Goal: Contribute content: Contribute content

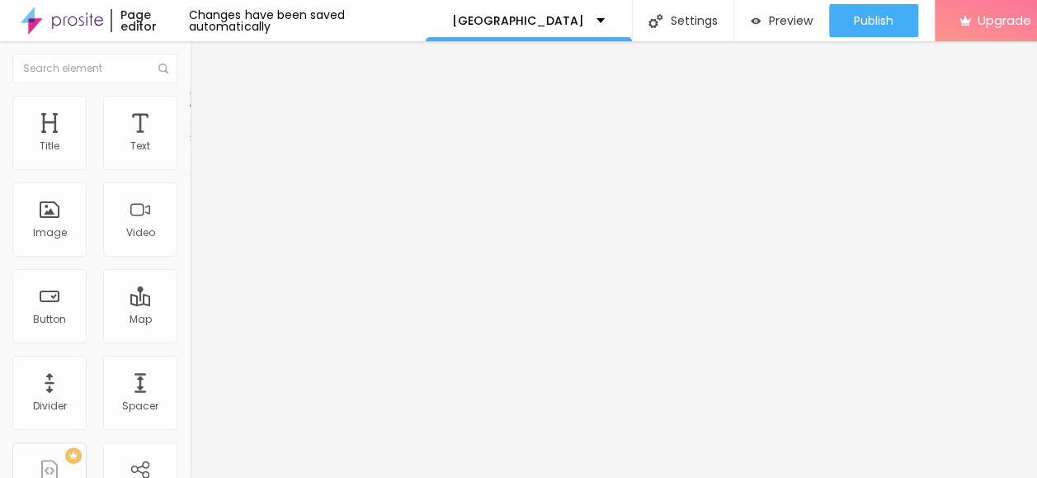
click at [202, 64] on img "button" at bounding box center [208, 60] width 13 height 13
click at [190, 142] on span "Add image" at bounding box center [224, 135] width 68 height 14
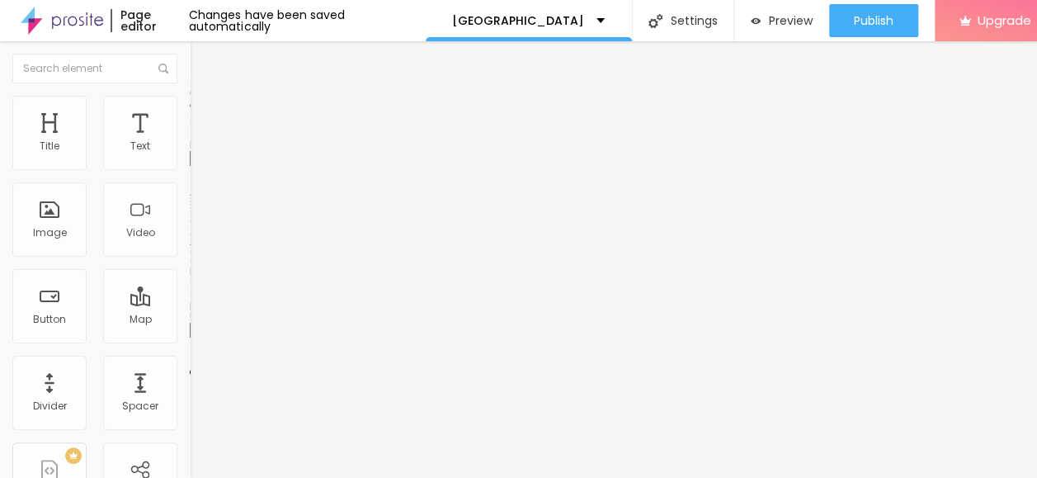
click at [205, 114] on span "Style" at bounding box center [217, 107] width 24 height 14
type input "80"
type input "75"
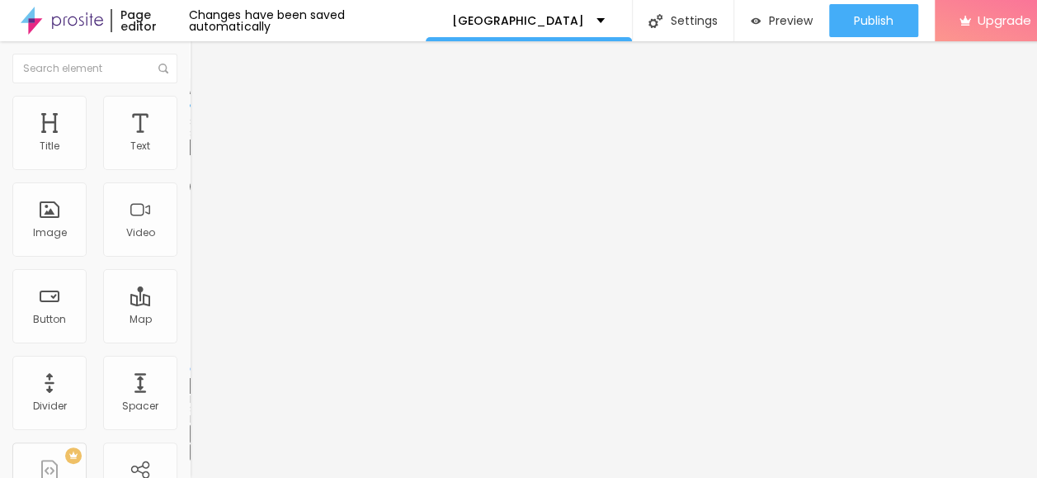
type input "65"
type input "60"
type input "45"
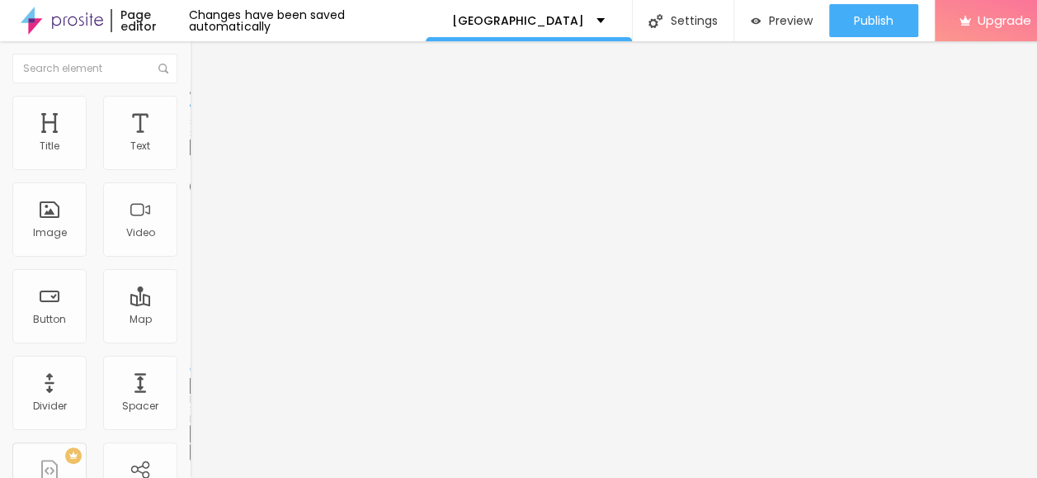
type input "45"
type input "35"
type input "30"
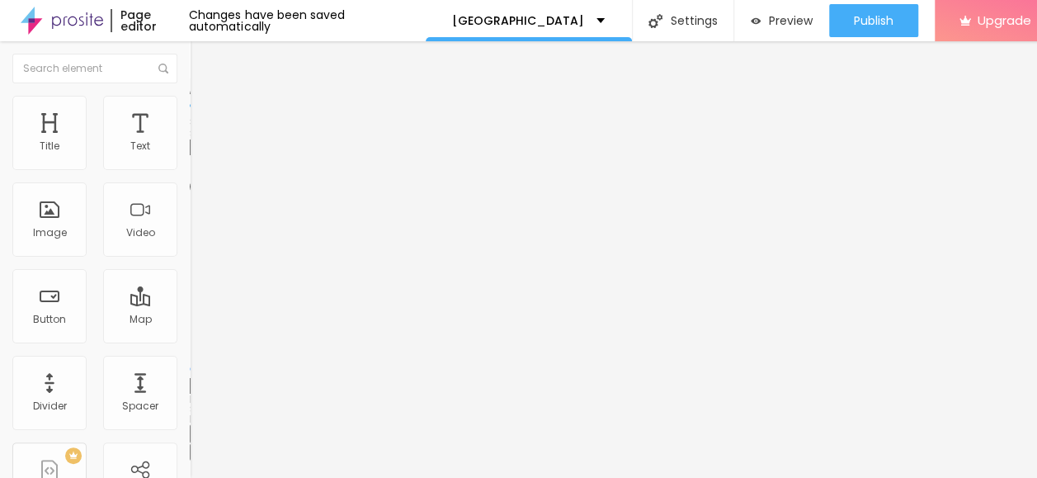
type input "35"
type input "30"
type input "25"
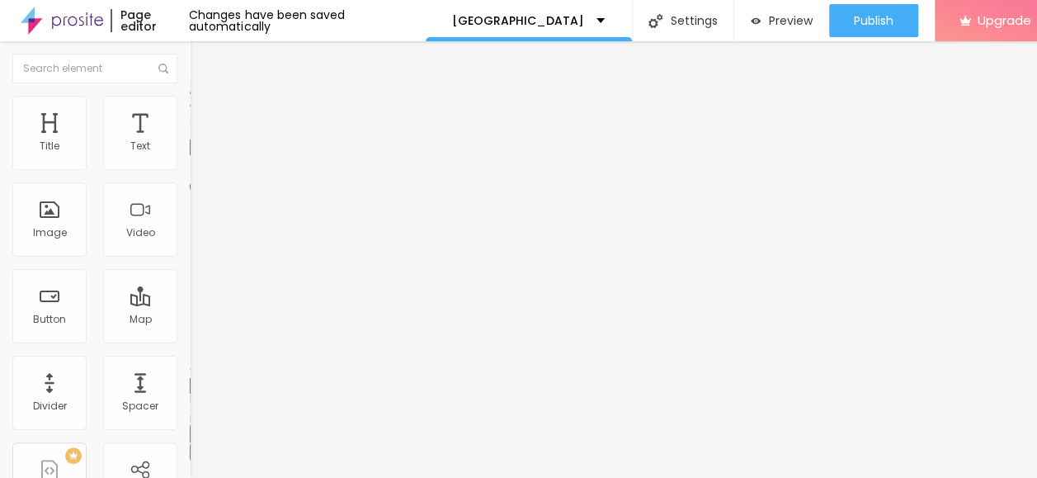
type input "25"
type input "20"
type input "15"
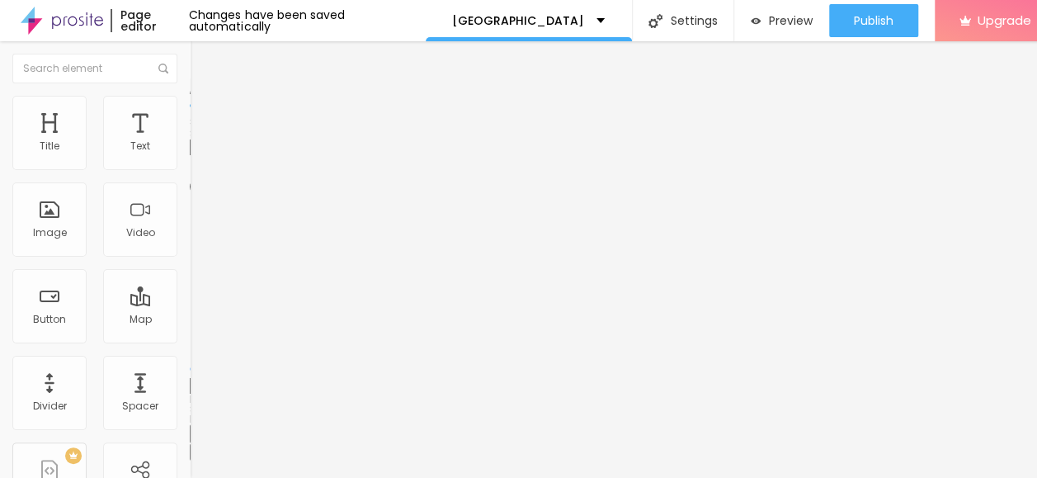
type input "10"
drag, startPoint x: 173, startPoint y: 175, endPoint x: 21, endPoint y: 168, distance: 151.9
type input "10"
click at [190, 168] on input "range" at bounding box center [243, 162] width 106 height 13
click at [190, 112] on li "Advanced" at bounding box center [285, 120] width 190 height 16
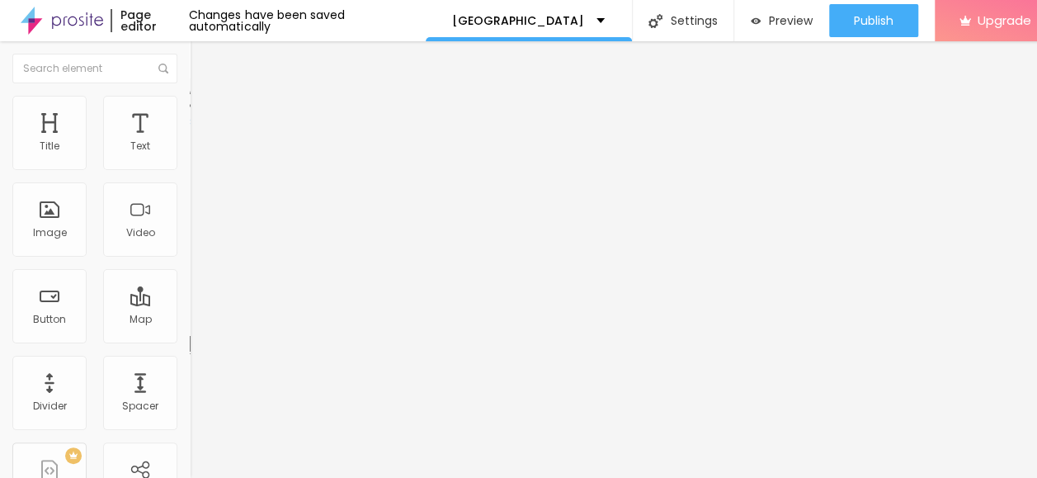
click at [190, 96] on li "Content" at bounding box center [285, 87] width 190 height 16
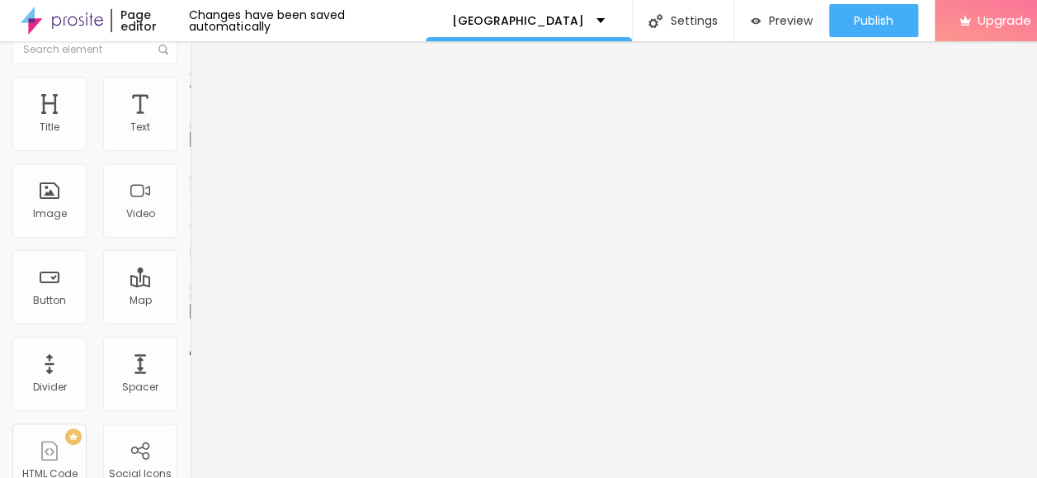
scroll to position [12, 0]
click at [190, 93] on img at bounding box center [197, 100] width 15 height 15
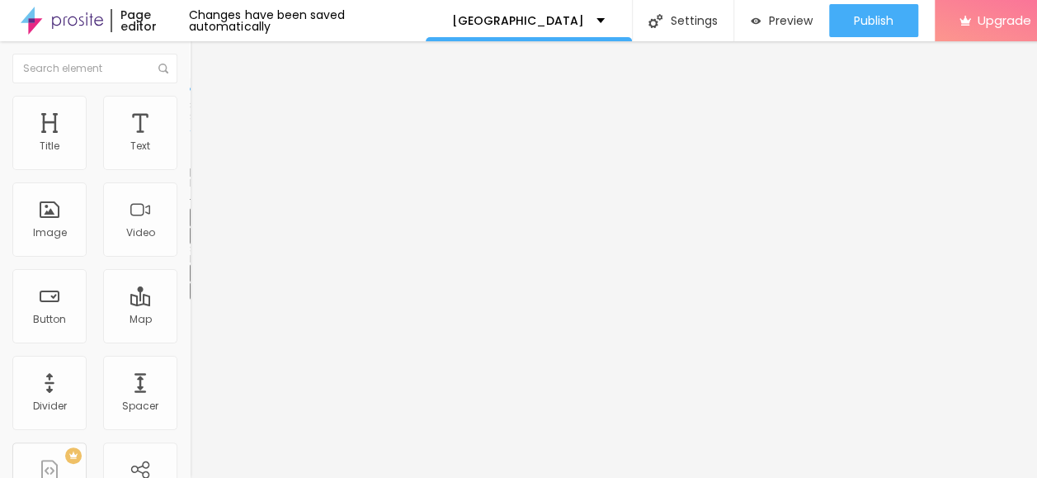
click at [190, 96] on img at bounding box center [197, 103] width 15 height 15
click at [190, 86] on img at bounding box center [197, 86] width 15 height 15
click at [190, 96] on li "Style" at bounding box center [285, 104] width 190 height 16
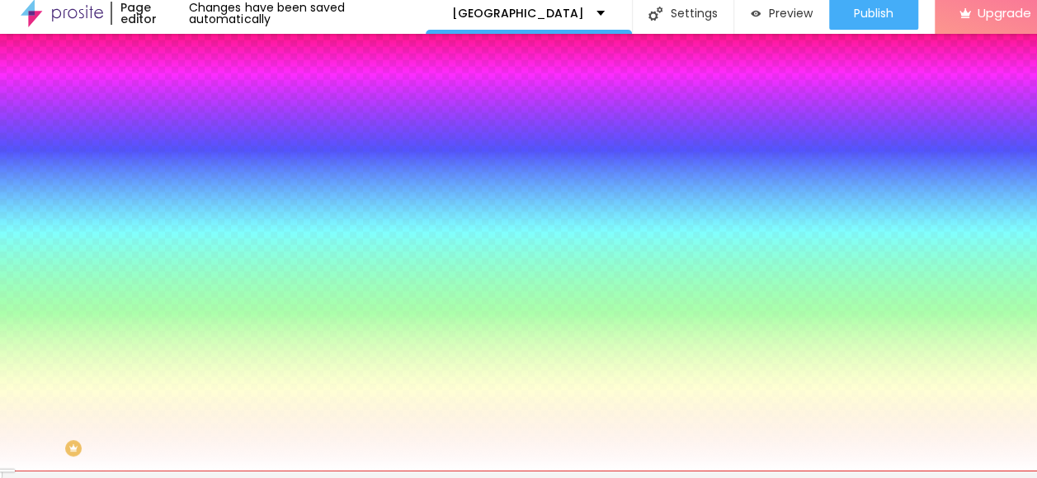
click at [190, 87] on img at bounding box center [197, 79] width 15 height 15
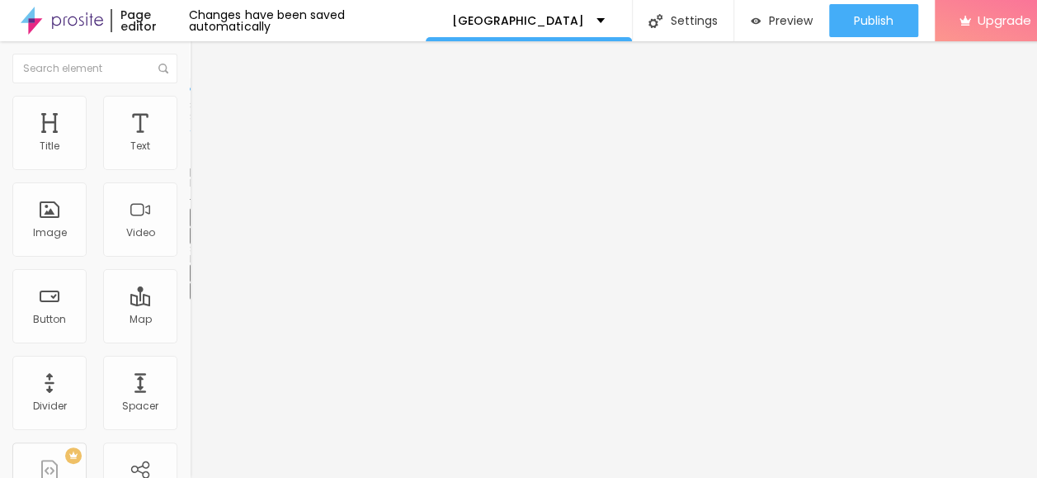
click at [190, 96] on li "Advanced" at bounding box center [285, 104] width 190 height 16
click at [190, 96] on li "Style" at bounding box center [285, 87] width 190 height 16
click at [190, 156] on span "Heading 2" at bounding box center [227, 145] width 74 height 21
click at [190, 142] on span "Heading 1" at bounding box center [230, 130] width 81 height 23
click at [205, 105] on span "Advanced" at bounding box center [232, 107] width 54 height 14
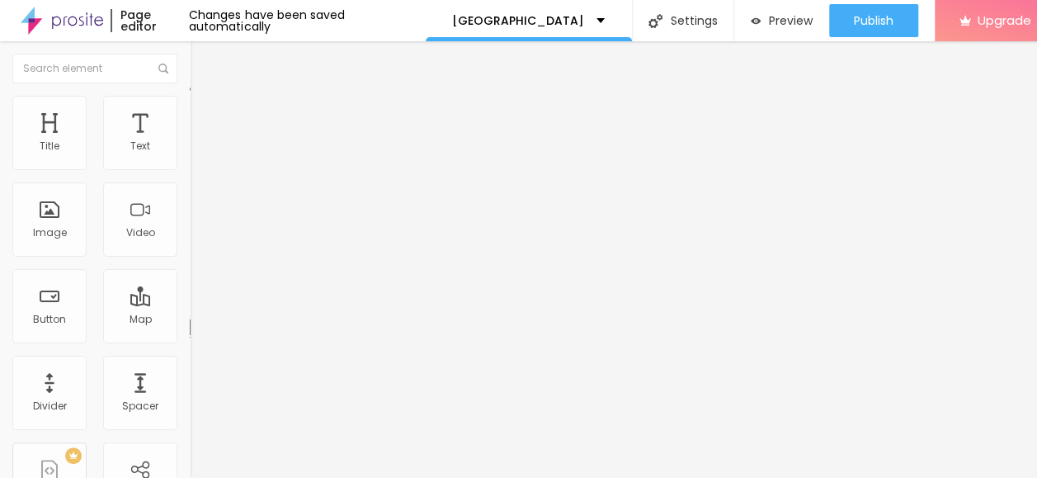
type input "23"
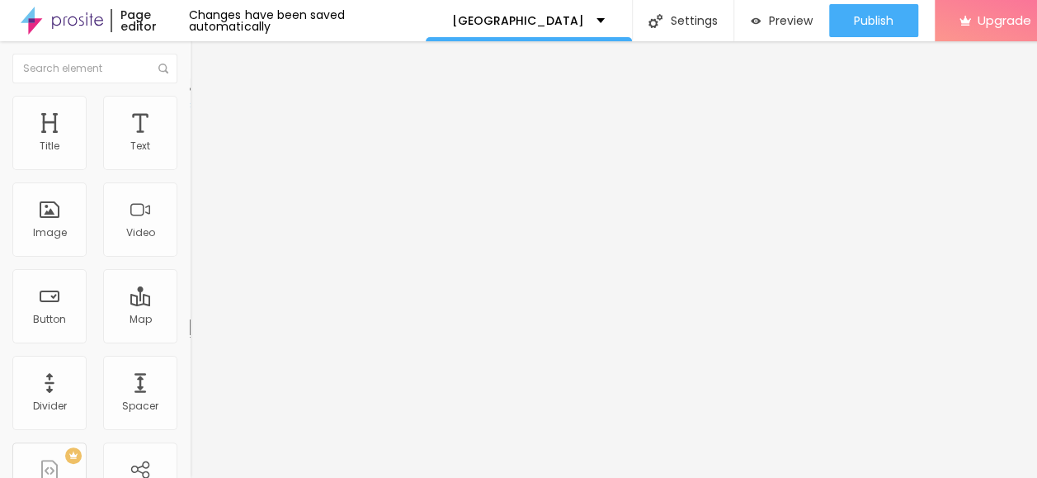
type input "100"
click at [190, 304] on input "range" at bounding box center [243, 310] width 106 height 13
click at [190, 346] on div "23 Bottom spacing" at bounding box center [285, 462] width 190 height 233
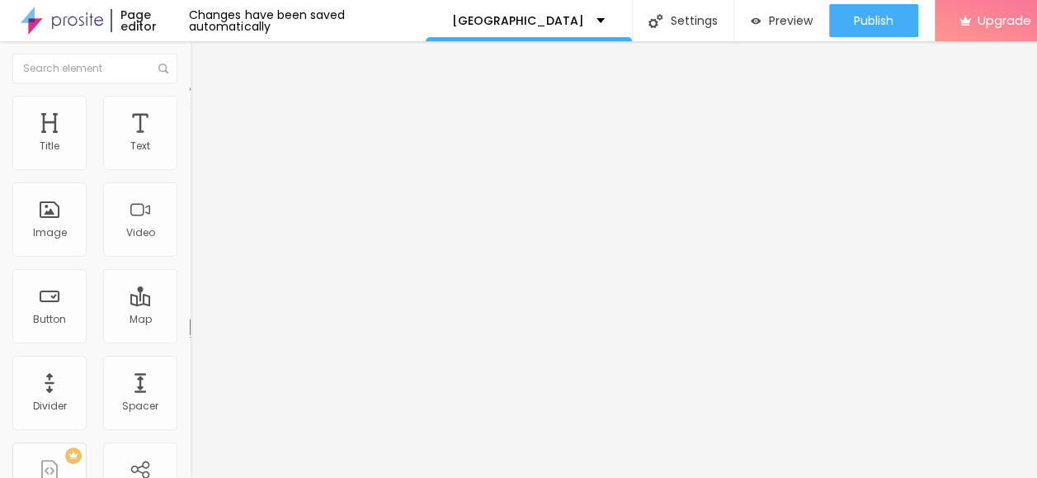
type input "0"
type input "99"
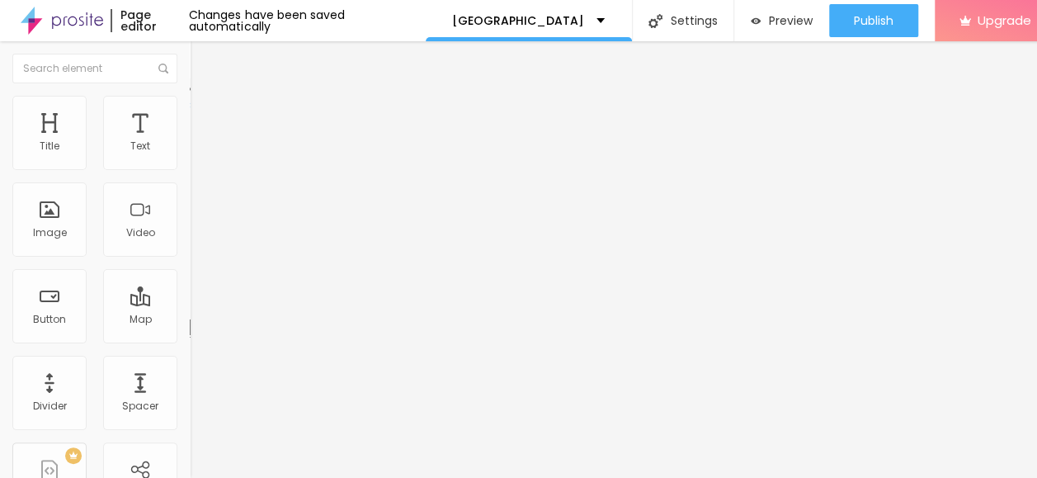
type input "99"
type input "95"
type input "93"
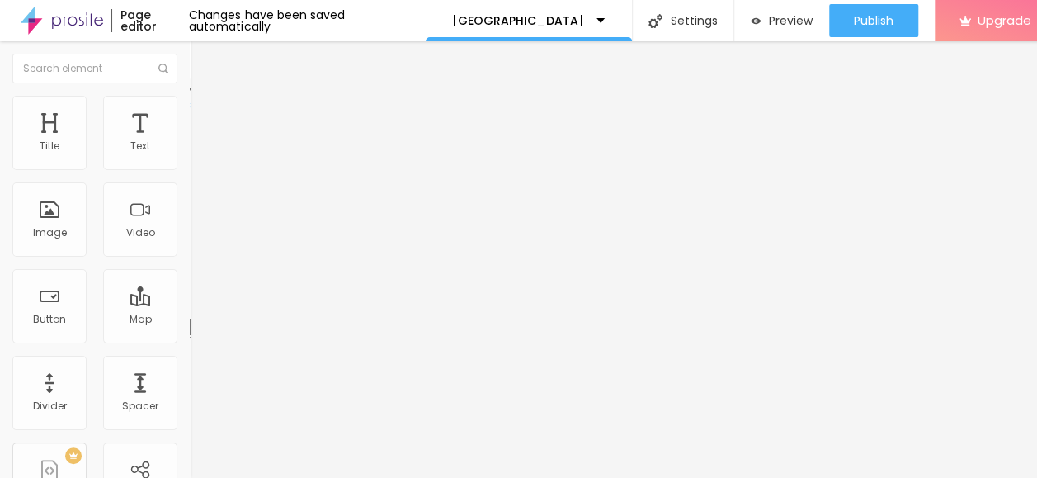
type input "88"
type input "35"
type input "34"
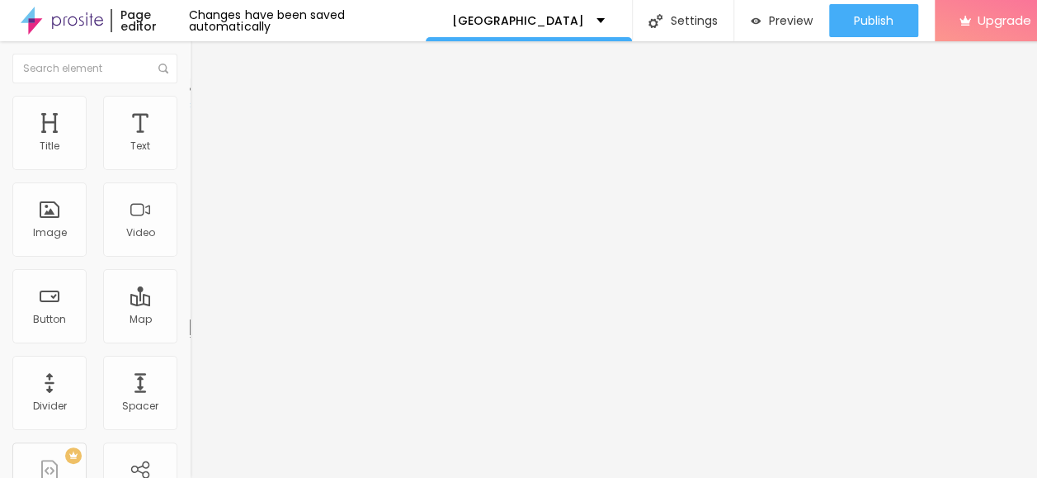
type input "34"
type input "29"
type input "14"
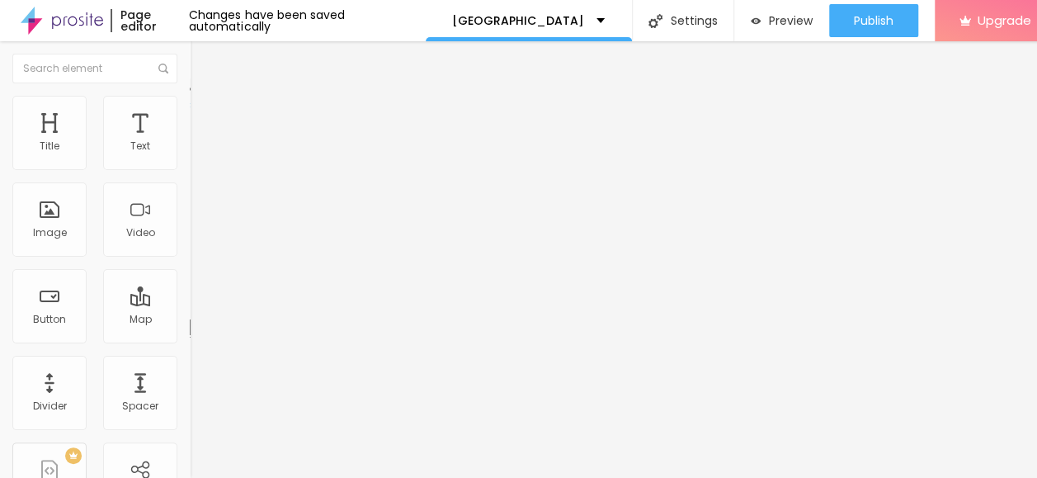
type input "8"
type input "0"
drag, startPoint x: 127, startPoint y: 150, endPoint x: 13, endPoint y: 162, distance: 114.4
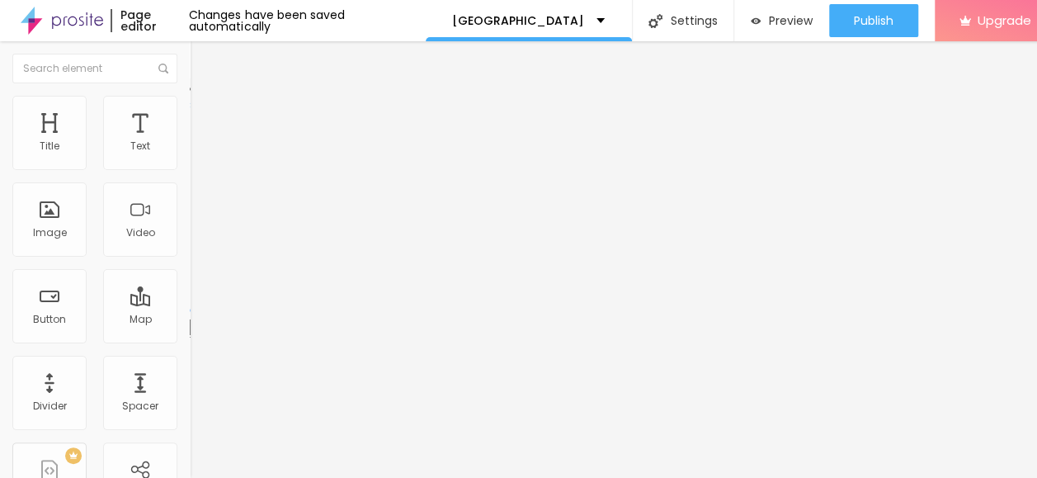
click at [190, 304] on input "range" at bounding box center [243, 310] width 106 height 13
type input "1"
type input "3"
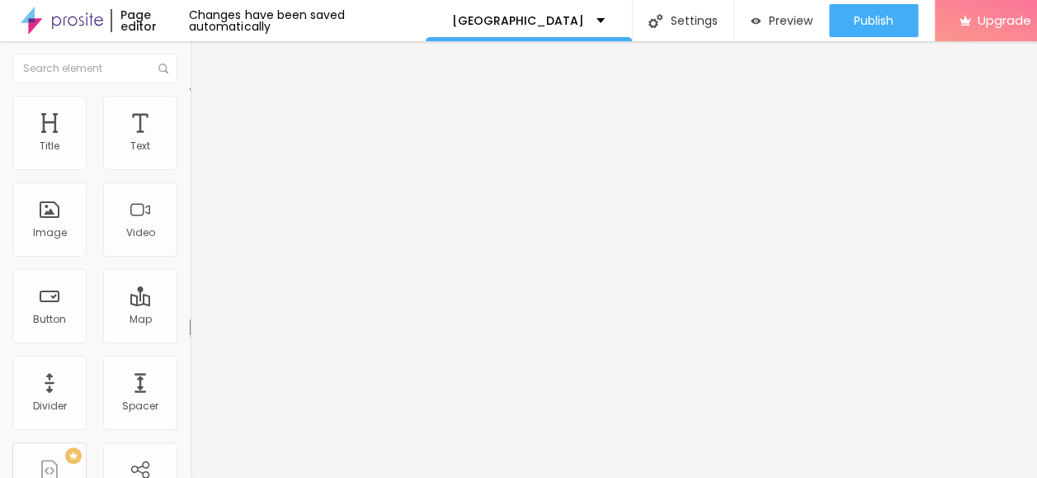
type input "11"
drag, startPoint x: 35, startPoint y: 148, endPoint x: 48, endPoint y: 148, distance: 12.4
click at [190, 304] on input "range" at bounding box center [243, 310] width 106 height 13
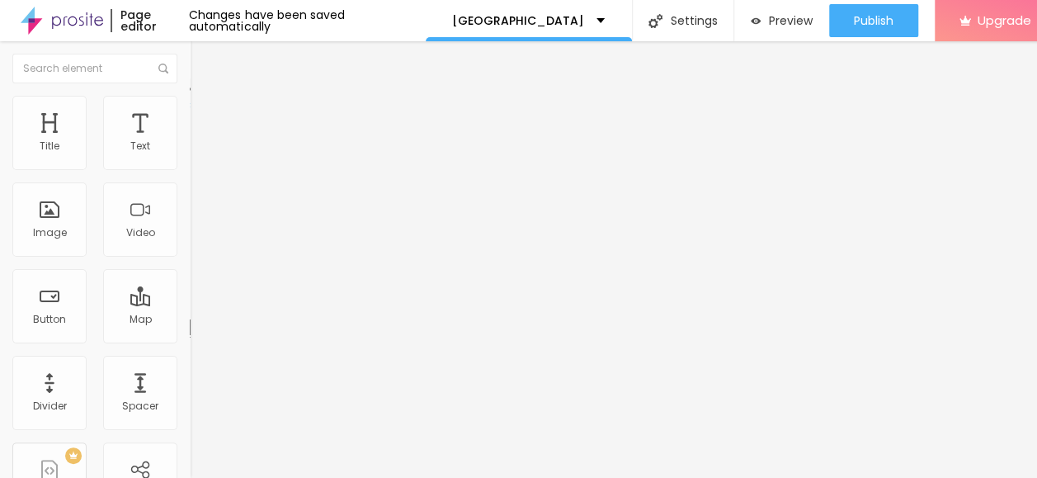
click at [190, 304] on input "range" at bounding box center [243, 310] width 106 height 13
type input "4"
click at [190, 304] on input "range" at bounding box center [243, 310] width 106 height 13
type input "13"
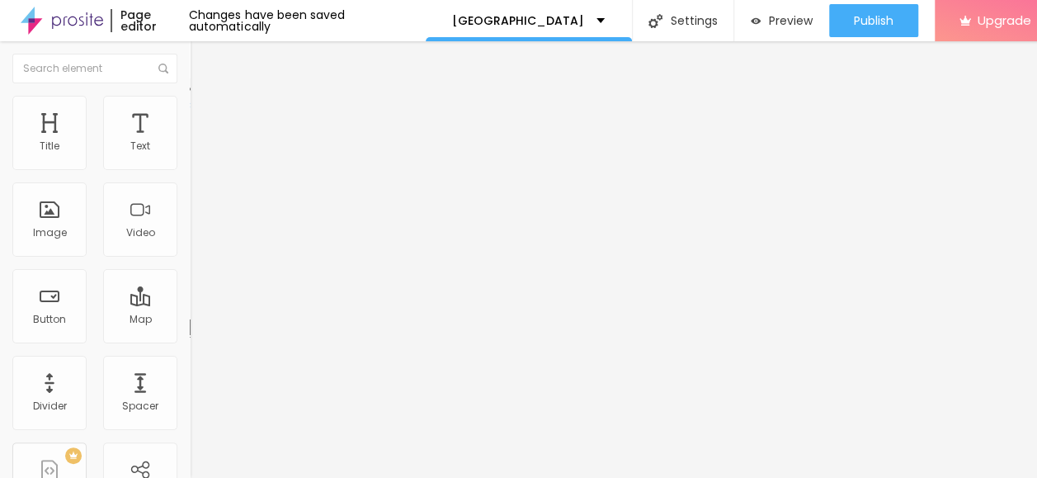
type input "13"
click at [190, 304] on input "range" at bounding box center [243, 310] width 106 height 13
type input "16"
type input "22"
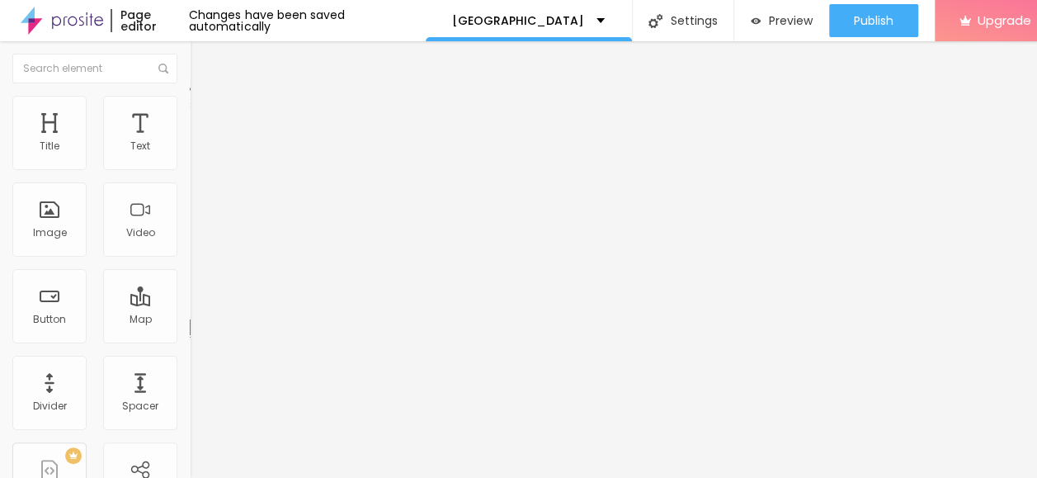
type input "22"
type input "35"
type input "39"
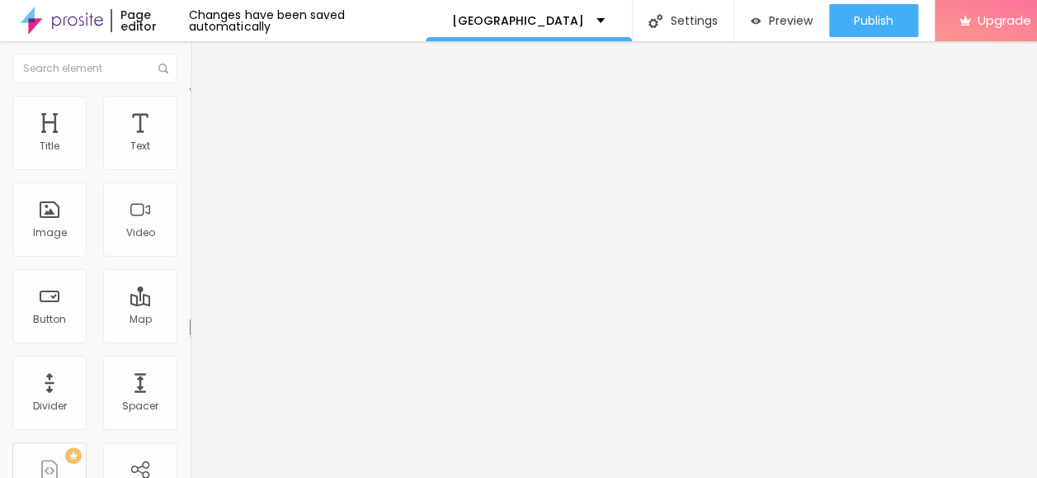
type input "41"
drag, startPoint x: 49, startPoint y: 148, endPoint x: 74, endPoint y: 153, distance: 26.0
click at [190, 304] on input "range" at bounding box center [243, 310] width 106 height 13
type input "15"
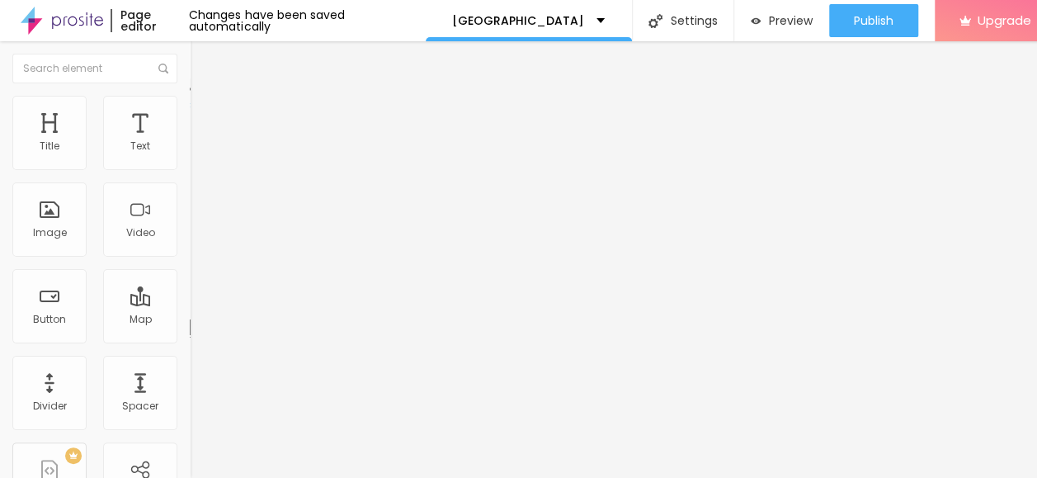
type input "15"
click at [190, 304] on input "range" at bounding box center [243, 310] width 106 height 13
type input "8"
click at [190, 304] on input "range" at bounding box center [243, 310] width 106 height 13
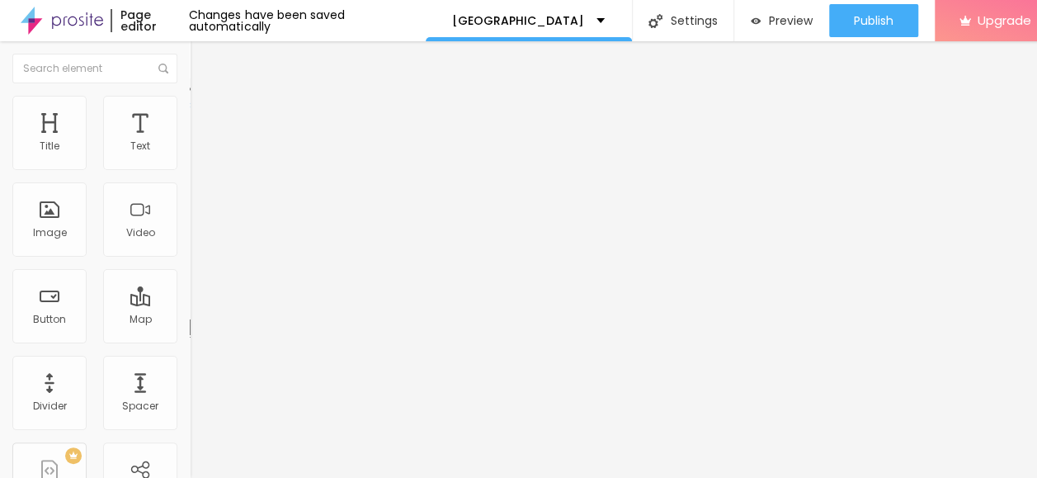
type input "8"
click at [190, 318] on input "8" at bounding box center [225, 326] width 71 height 17
type input "50"
type input "1"
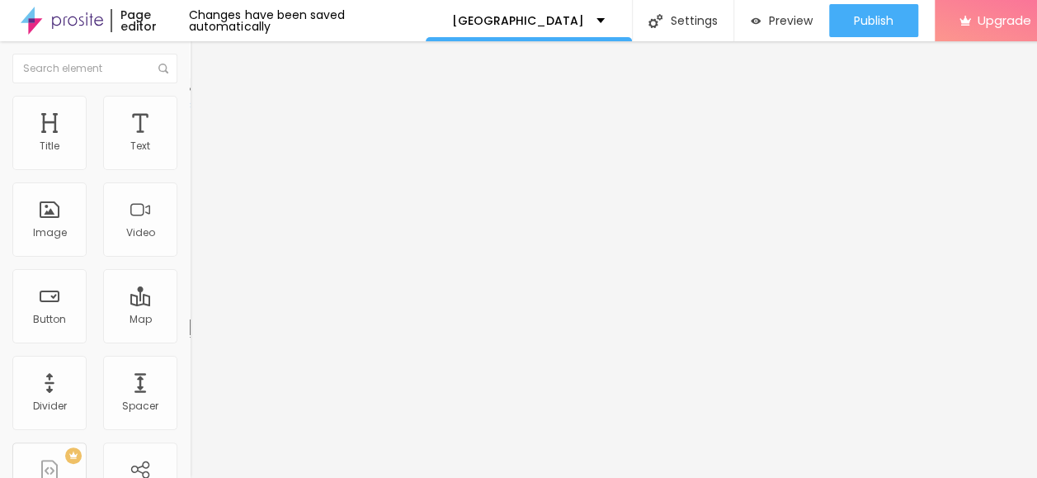
type input "10"
type input "50"
type input "1"
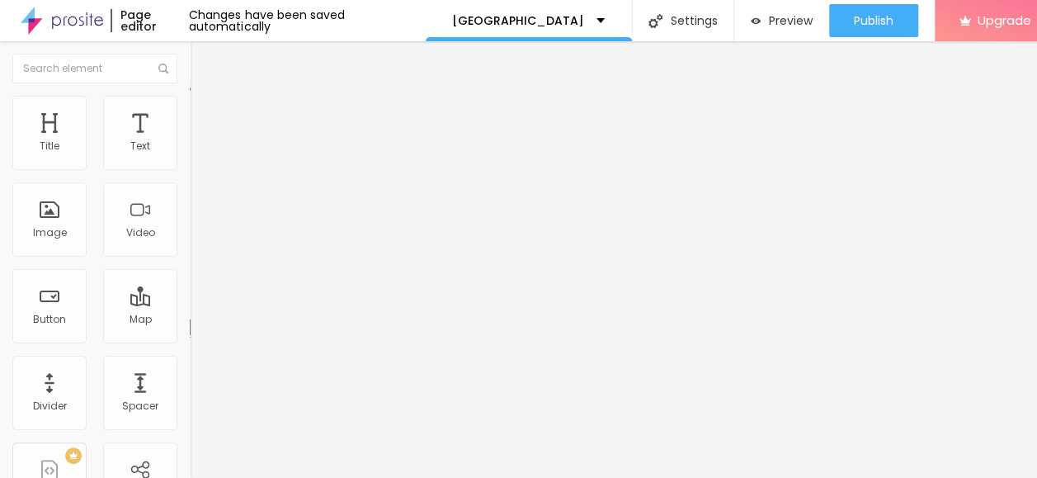
type input "1"
type input "10"
click at [202, 54] on img "button" at bounding box center [208, 60] width 13 height 13
click at [190, 338] on input "https://" at bounding box center [289, 330] width 198 height 16
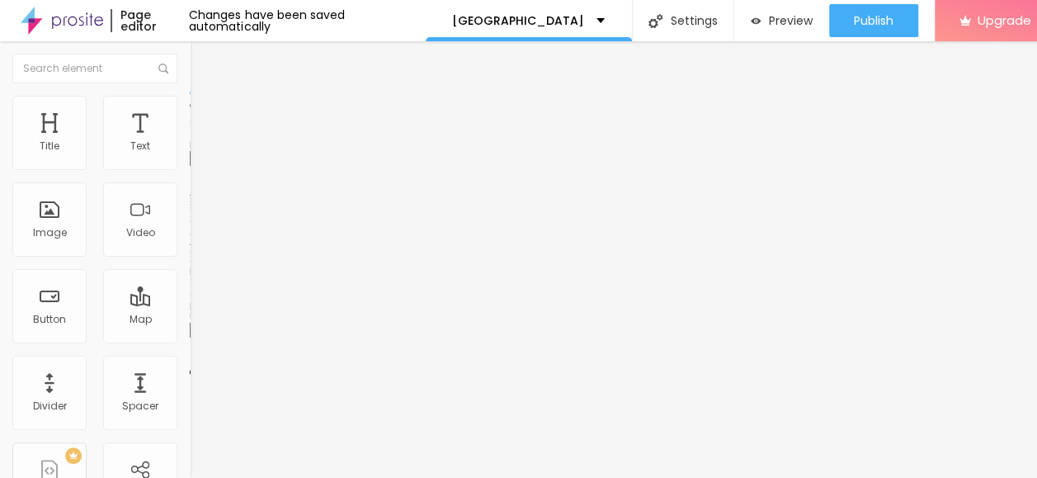
type input "[URL][DOMAIN_NAME]"
click at [190, 338] on input "[URL][DOMAIN_NAME]" at bounding box center [289, 330] width 198 height 16
click at [205, 102] on span "Advanced" at bounding box center [232, 107] width 54 height 14
click at [190, 96] on li "Advanced" at bounding box center [285, 104] width 190 height 16
click at [205, 101] on span "Style" at bounding box center [217, 107] width 24 height 14
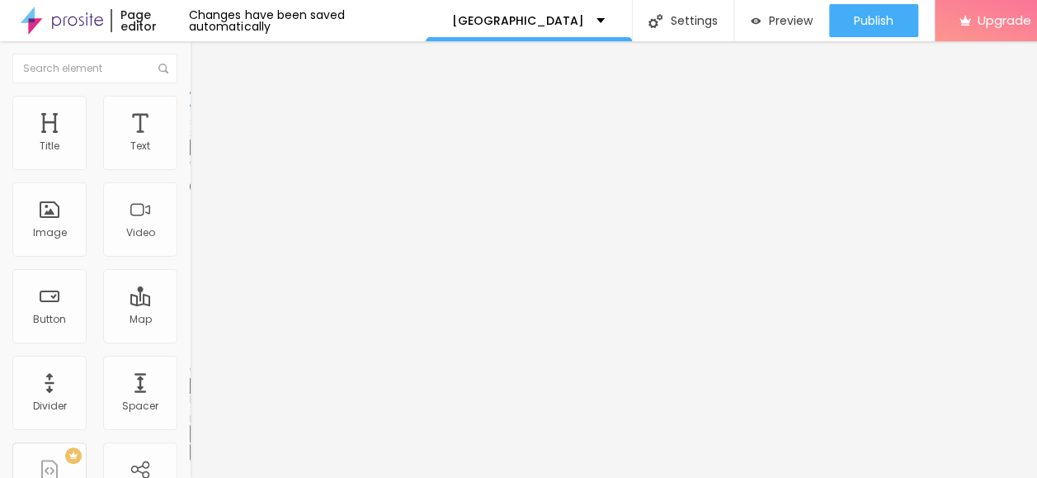
click at [205, 116] on span "Advanced" at bounding box center [232, 123] width 54 height 14
click at [205, 100] on span "Advanced" at bounding box center [232, 107] width 54 height 14
click at [190, 96] on li "Advanced" at bounding box center [285, 104] width 190 height 16
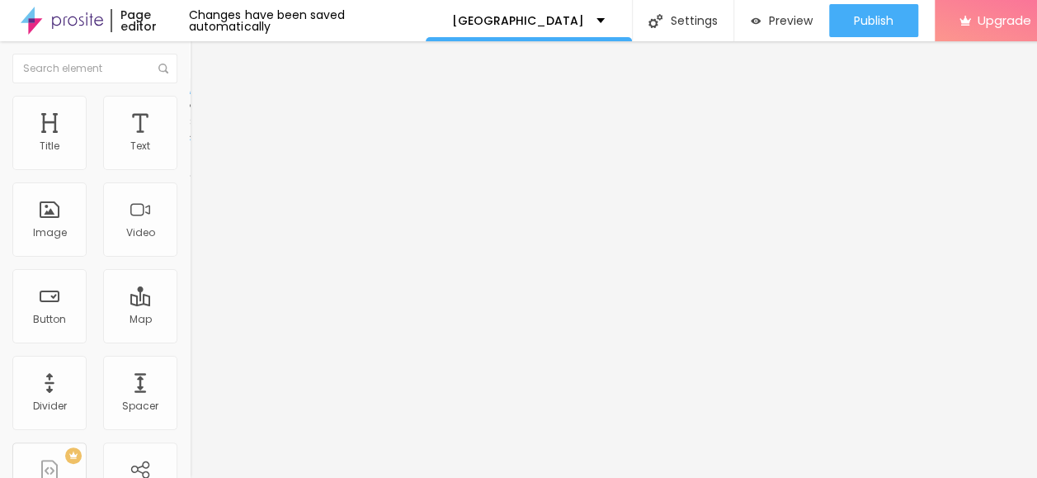
click at [190, 96] on li "Style" at bounding box center [285, 104] width 190 height 16
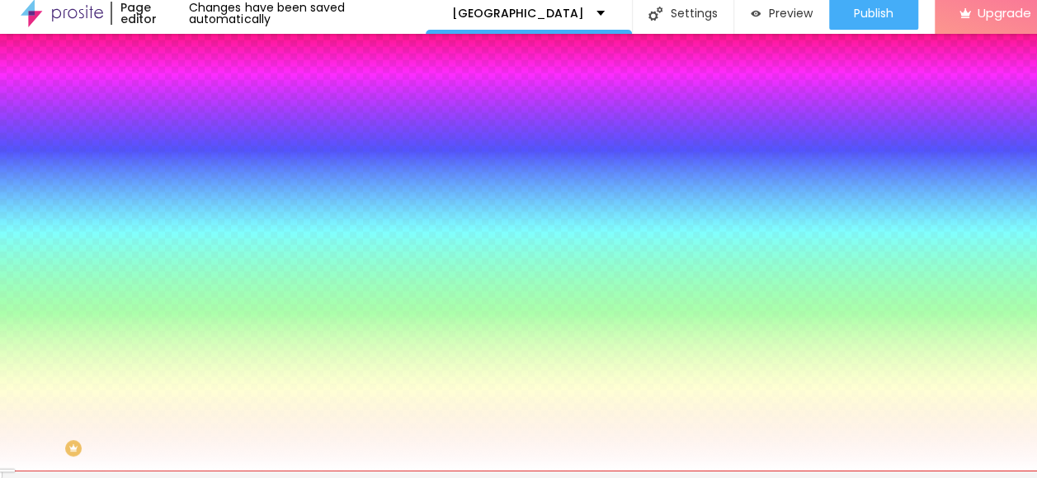
click at [190, 54] on button "Edit Coluna" at bounding box center [285, 53] width 190 height 38
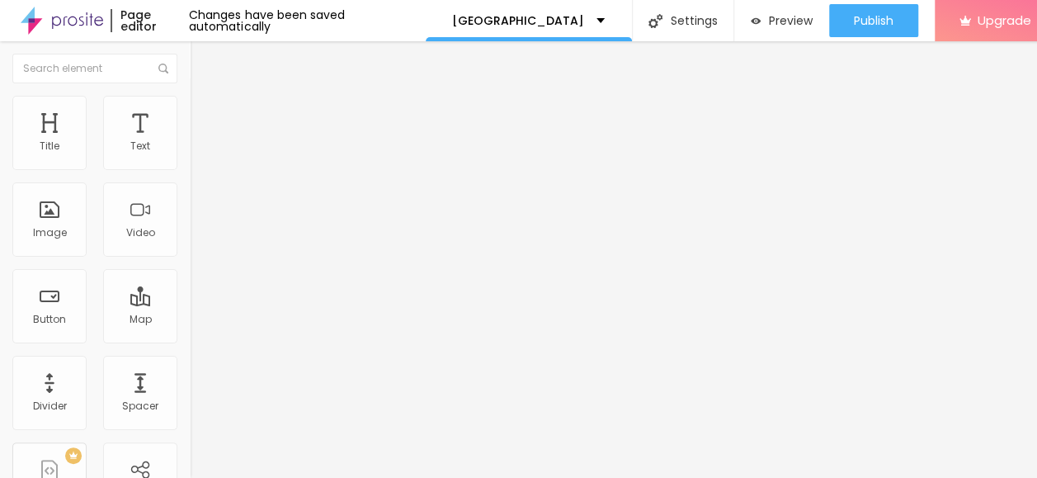
click at [172, 49] on div at bounding box center [95, 68] width 190 height 54
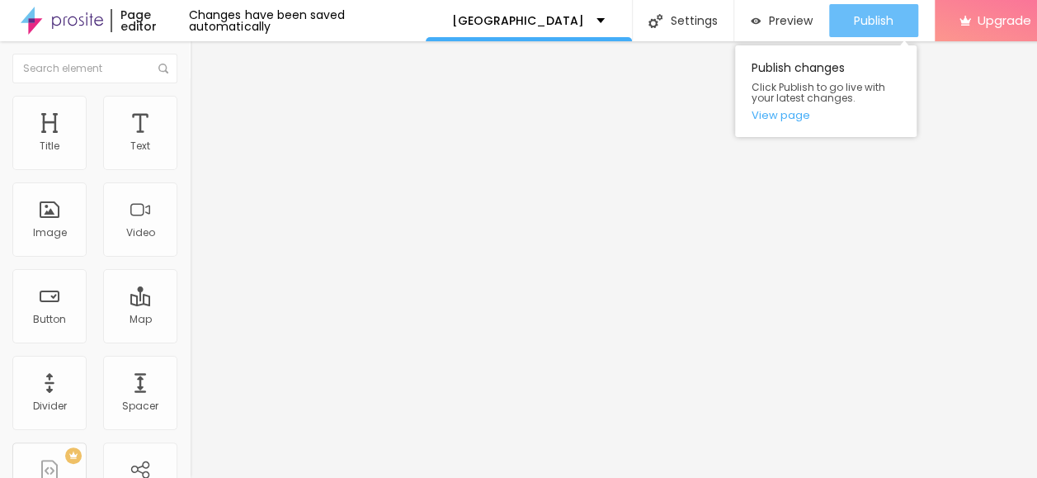
click at [856, 14] on span "Publish" at bounding box center [874, 20] width 40 height 13
click at [769, 110] on link "View page" at bounding box center [825, 115] width 148 height 11
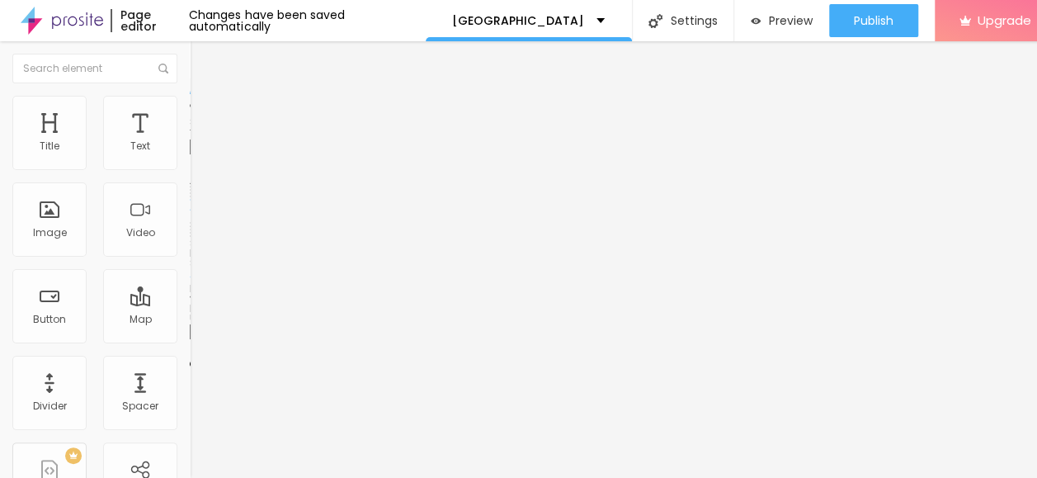
click at [190, 155] on input "Click me" at bounding box center [289, 147] width 198 height 16
paste input "→ VIEW DOCUMENT HERE"
type input "→ VIEW DOCUMENT HERE"
click at [190, 330] on input "https://" at bounding box center [289, 331] width 198 height 16
type input "[URL][DOMAIN_NAME]"
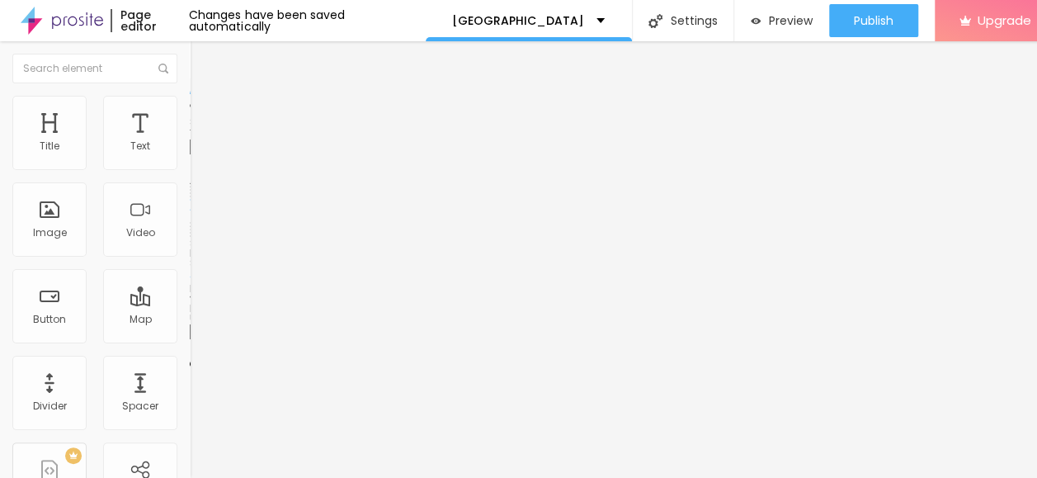
click at [190, 360] on div at bounding box center [285, 360] width 190 height 0
click at [205, 102] on span "Style" at bounding box center [217, 107] width 24 height 14
click at [343, 16] on div "Page editor Changes have been saved automatically" at bounding box center [213, 20] width 426 height 41
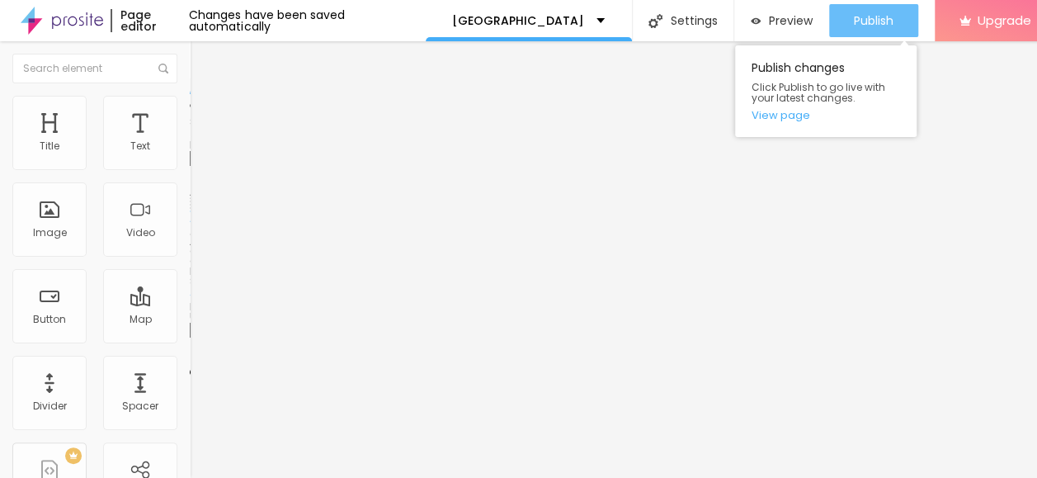
click at [848, 11] on button "Publish" at bounding box center [873, 20] width 89 height 33
click at [842, 13] on button "Publish" at bounding box center [873, 20] width 89 height 33
click at [851, 15] on button "Publish" at bounding box center [873, 20] width 89 height 33
